Goal: Connect with others: Connect with other users

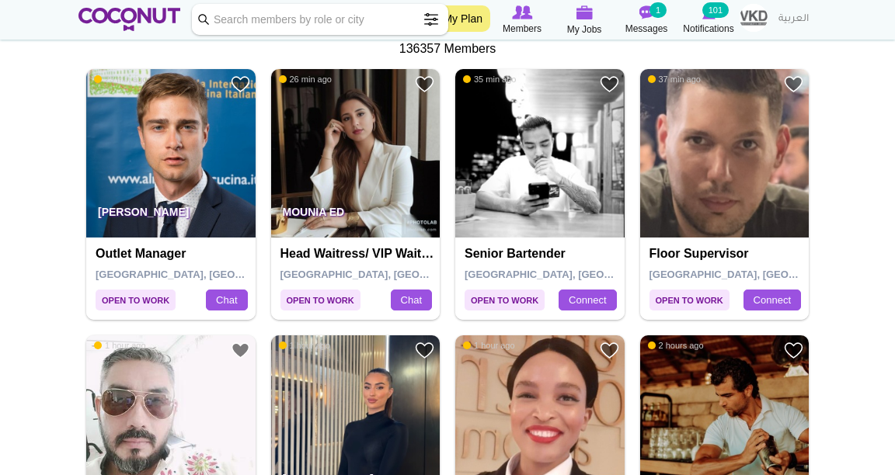
scroll to position [291, 0]
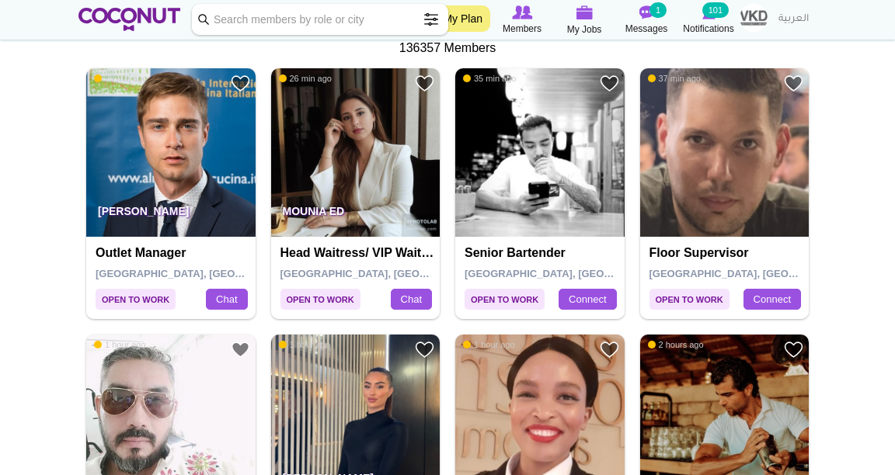
click at [539, 185] on img at bounding box center [539, 152] width 169 height 169
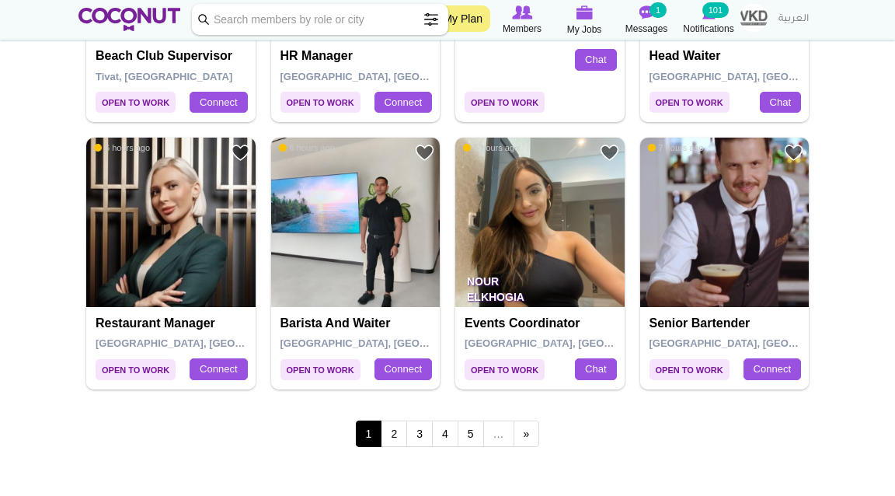
scroll to position [2622, 0]
click at [399, 432] on link "2" at bounding box center [394, 433] width 26 height 26
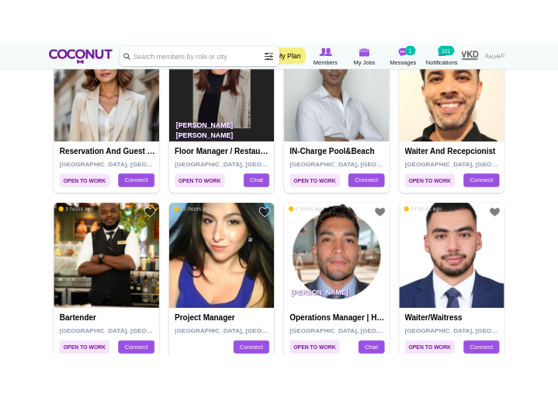
scroll to position [1462, 0]
